Goal: Check status: Check status

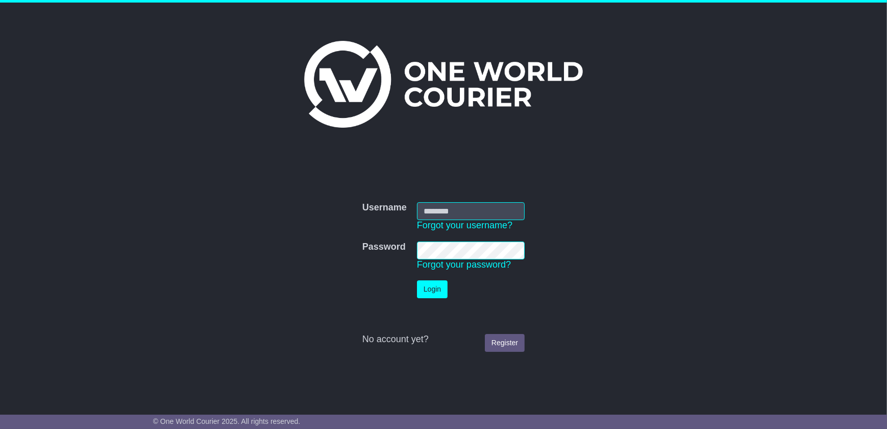
type input "**********"
click at [442, 287] on button "Login" at bounding box center [432, 289] width 31 height 18
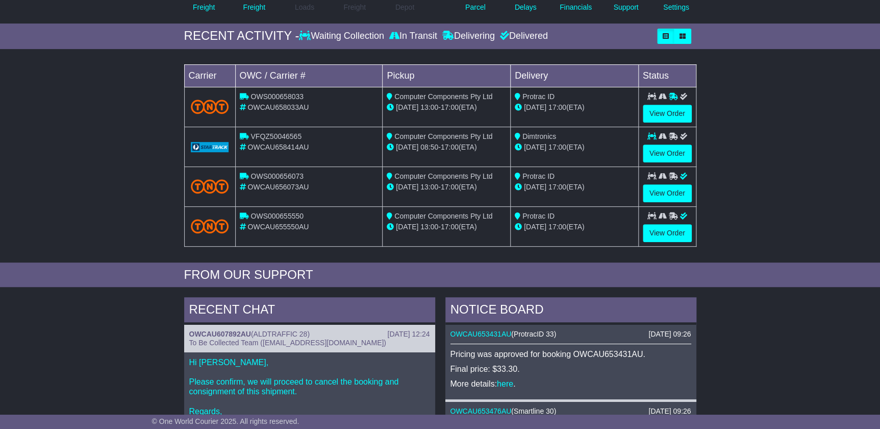
scroll to position [185, 0]
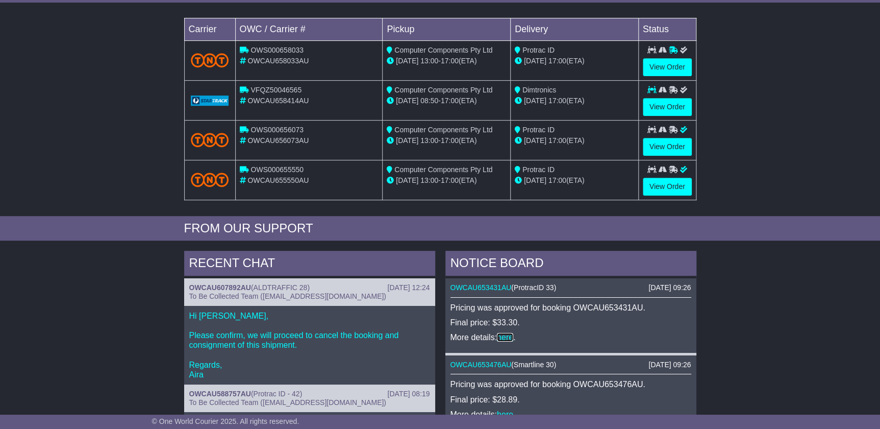
click at [503, 333] on link "here" at bounding box center [505, 337] width 16 height 9
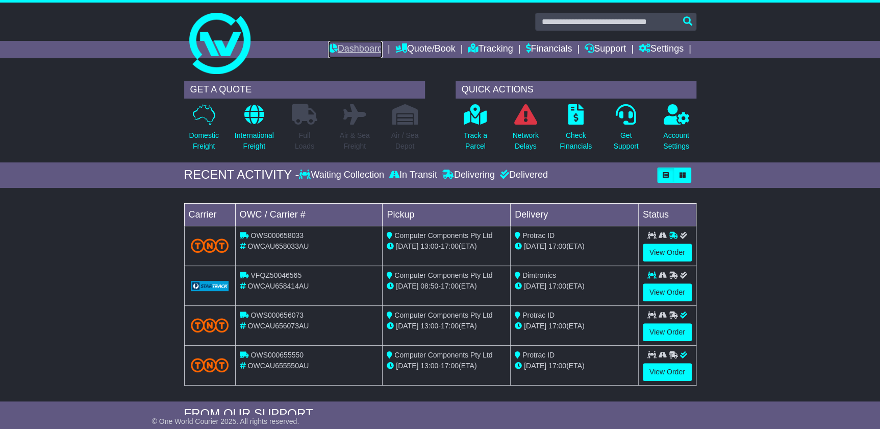
click at [332, 43] on link "Dashboard" at bounding box center [355, 49] width 55 height 17
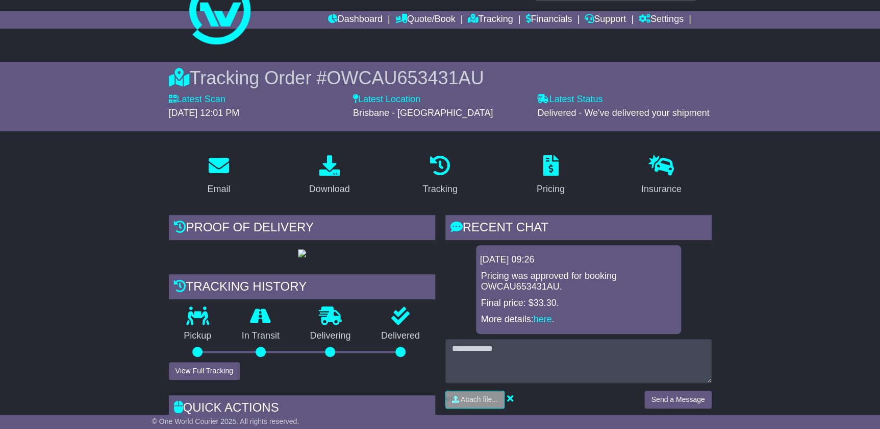
scroll to position [46, 0]
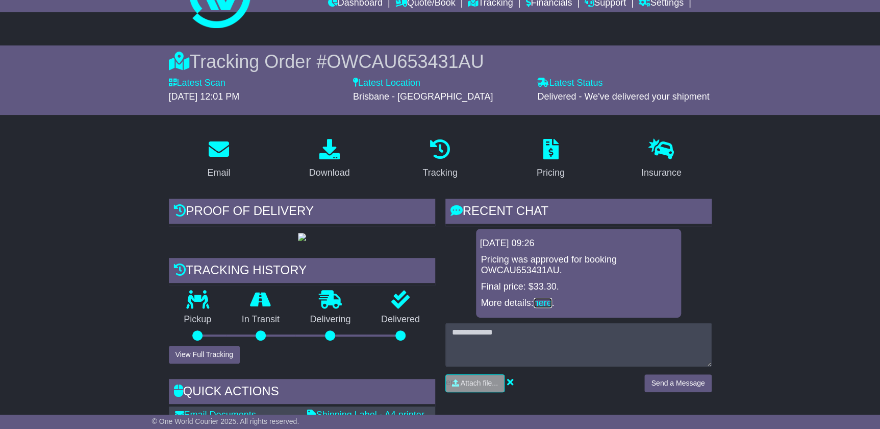
click at [541, 304] on link "here" at bounding box center [543, 302] width 18 height 10
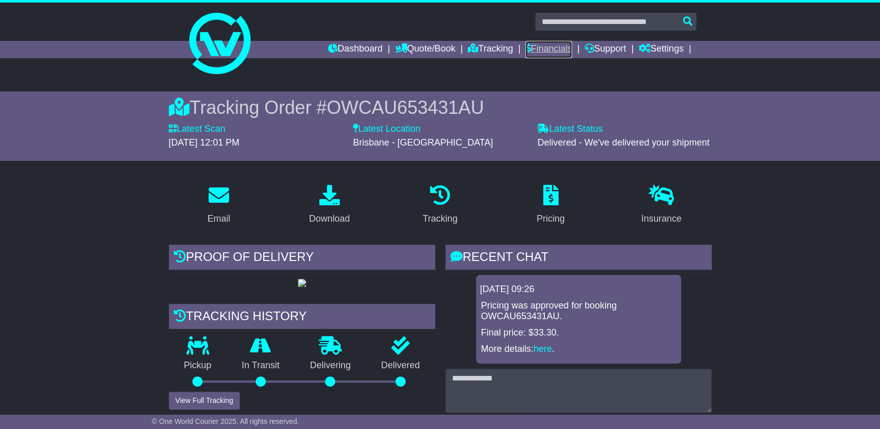
click at [554, 45] on link "Financials" at bounding box center [548, 49] width 46 height 17
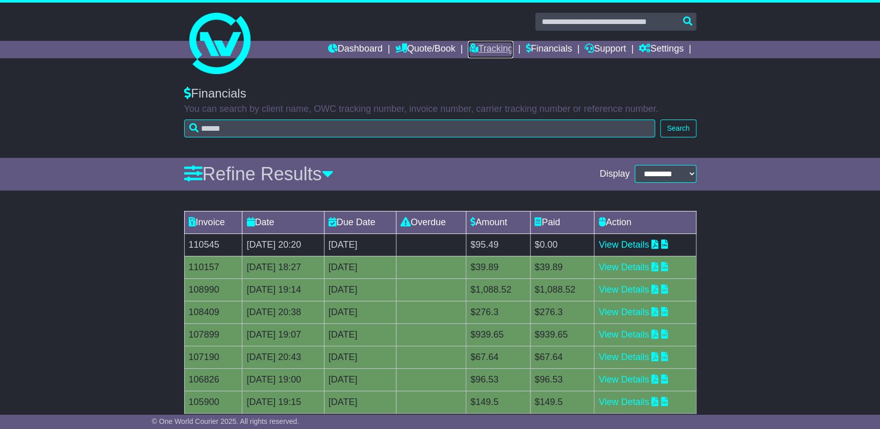
click at [489, 45] on link "Tracking" at bounding box center [490, 49] width 45 height 17
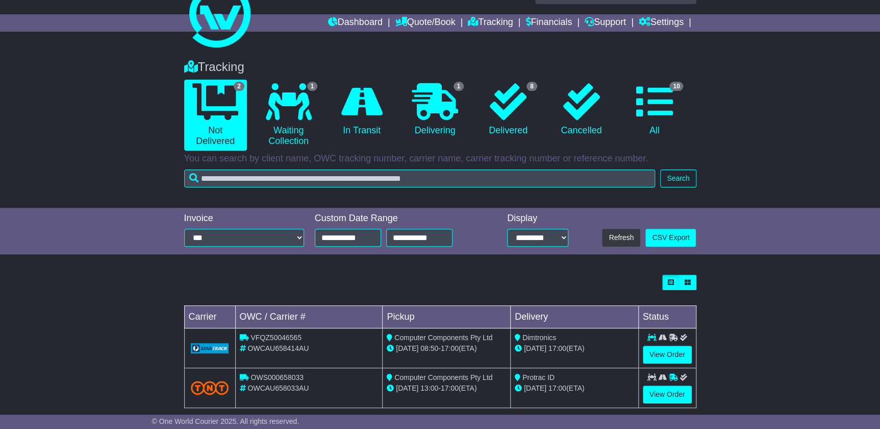
scroll to position [41, 0]
